Goal: Task Accomplishment & Management: Manage account settings

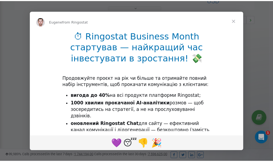
scroll to position [162, 0]
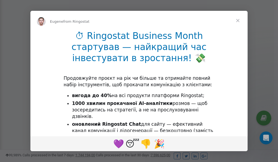
click at [238, 21] on span "Close" at bounding box center [238, 21] width 20 height 20
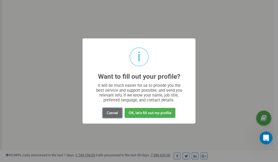
click at [114, 114] on button "Cancel" at bounding box center [112, 113] width 20 height 10
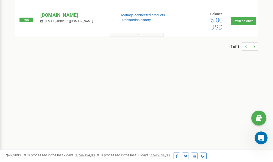
scroll to position [0, 0]
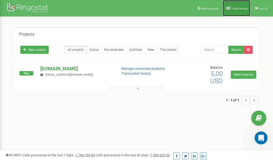
click at [239, 8] on span "Profile settings" at bounding box center [239, 8] width 17 height 3
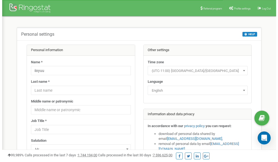
scroll to position [27, 0]
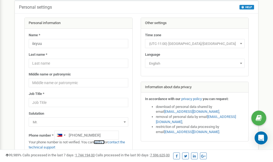
click at [103, 142] on link "verify it" at bounding box center [99, 142] width 11 height 4
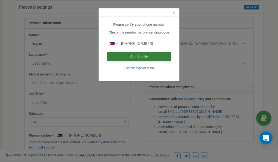
click at [140, 56] on button "Send code" at bounding box center [139, 56] width 65 height 9
